Goal: Task Accomplishment & Management: Complete application form

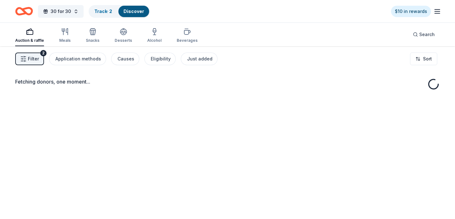
click at [26, 11] on icon "Home" at bounding box center [24, 11] width 18 height 15
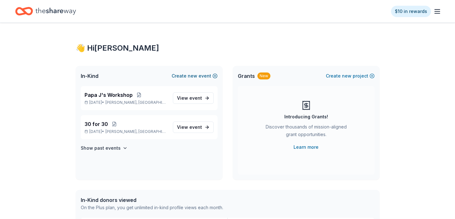
click at [217, 74] on button "Create new event" at bounding box center [195, 76] width 46 height 8
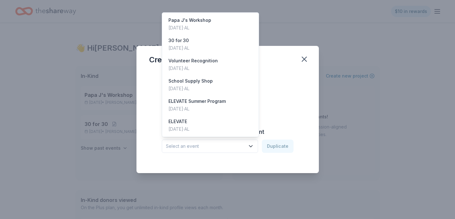
click at [202, 149] on span "Select an event" at bounding box center [205, 147] width 79 height 8
click at [277, 88] on div "Create from scratch Continue or Duplicate an existing event Select an event Dup…" at bounding box center [227, 117] width 157 height 92
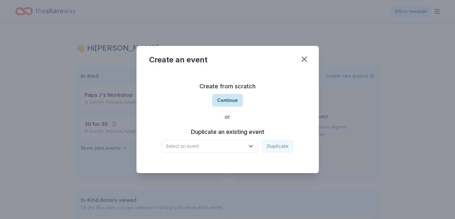
click at [237, 100] on button "Continue" at bounding box center [227, 100] width 31 height 13
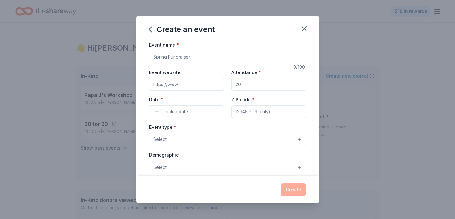
click at [168, 60] on input "Event name *" at bounding box center [227, 57] width 157 height 13
type input "Networking at [GEOGRAPHIC_DATA]"
click at [176, 87] on input "Event website" at bounding box center [186, 84] width 75 height 13
type input "[DOMAIN_NAME]"
type input "6"
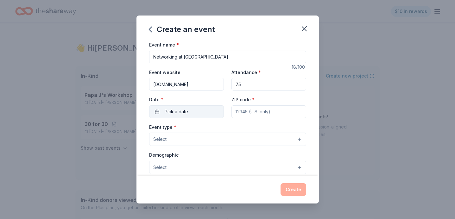
type input "75"
click at [183, 113] on span "Pick a date" at bounding box center [176, 112] width 23 height 8
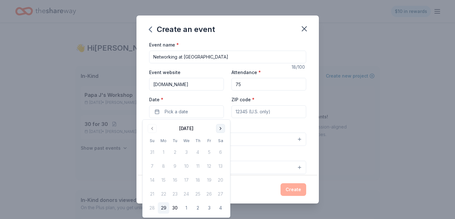
click at [221, 128] on button "Go to next month" at bounding box center [220, 128] width 9 height 9
click at [210, 196] on button "24" at bounding box center [209, 194] width 11 height 11
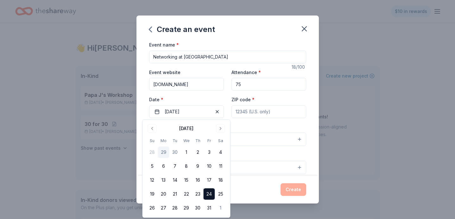
click at [244, 111] on input "ZIP code *" at bounding box center [269, 112] width 75 height 13
